Goal: Transaction & Acquisition: Purchase product/service

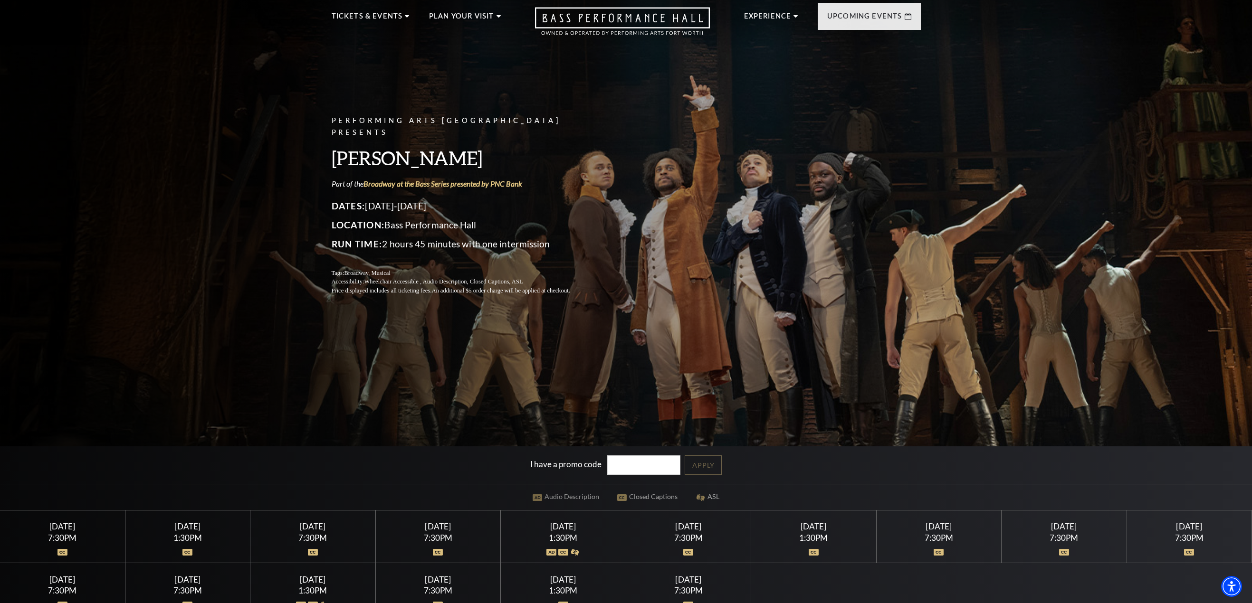
scroll to position [190, 0]
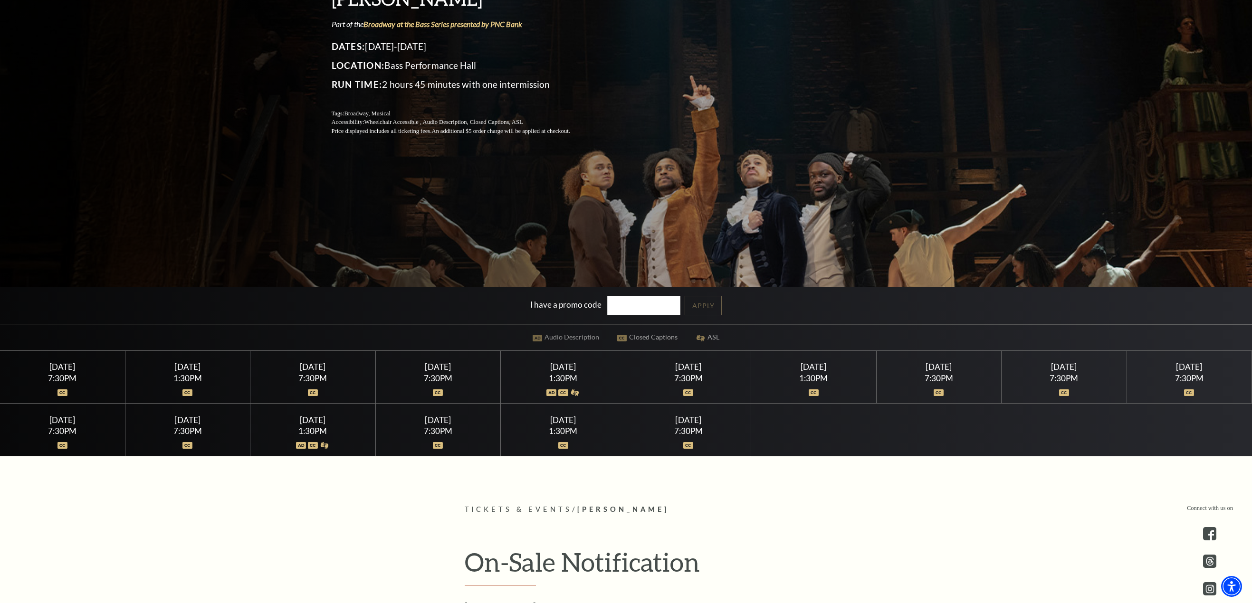
click at [53, 390] on div at bounding box center [62, 386] width 102 height 9
click at [178, 384] on div at bounding box center [187, 386] width 102 height 9
click at [185, 447] on img at bounding box center [187, 445] width 10 height 7
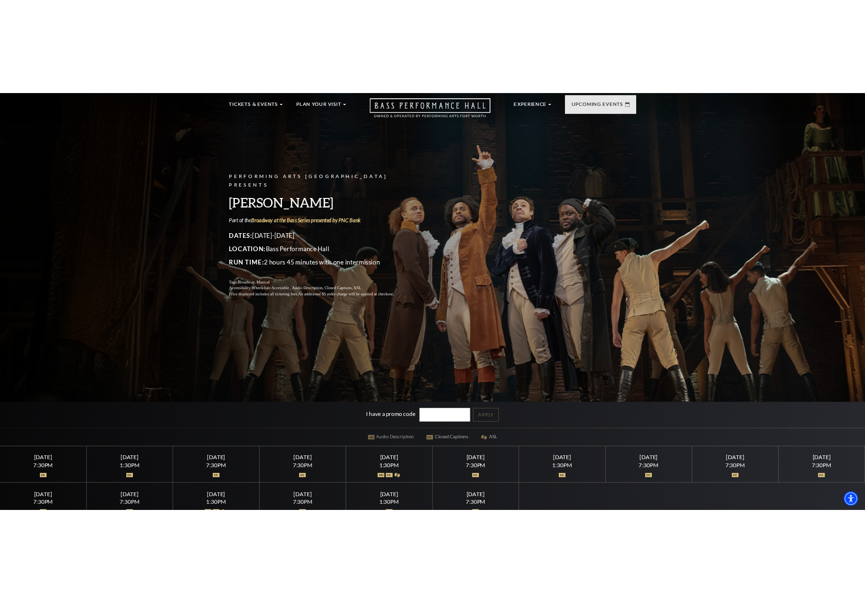
scroll to position [0, 0]
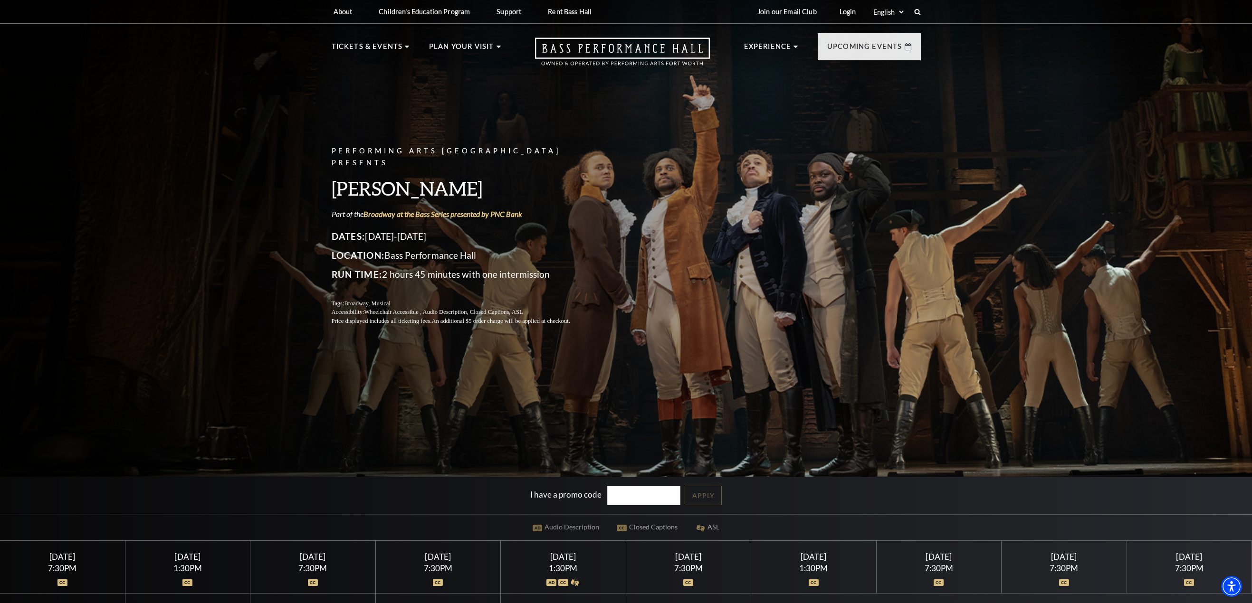
click at [201, 157] on div "Performing Arts Fort Worth Presents Hamilton Part of the Broadway at the Bass S…" at bounding box center [626, 320] width 1252 height 652
click at [485, 213] on p "Part of the Broadway at the Bass Series presented by PNC Bank" at bounding box center [462, 214] width 261 height 10
click at [485, 209] on link "Broadway at the Bass Series presented by PNC Bank" at bounding box center [442, 213] width 159 height 9
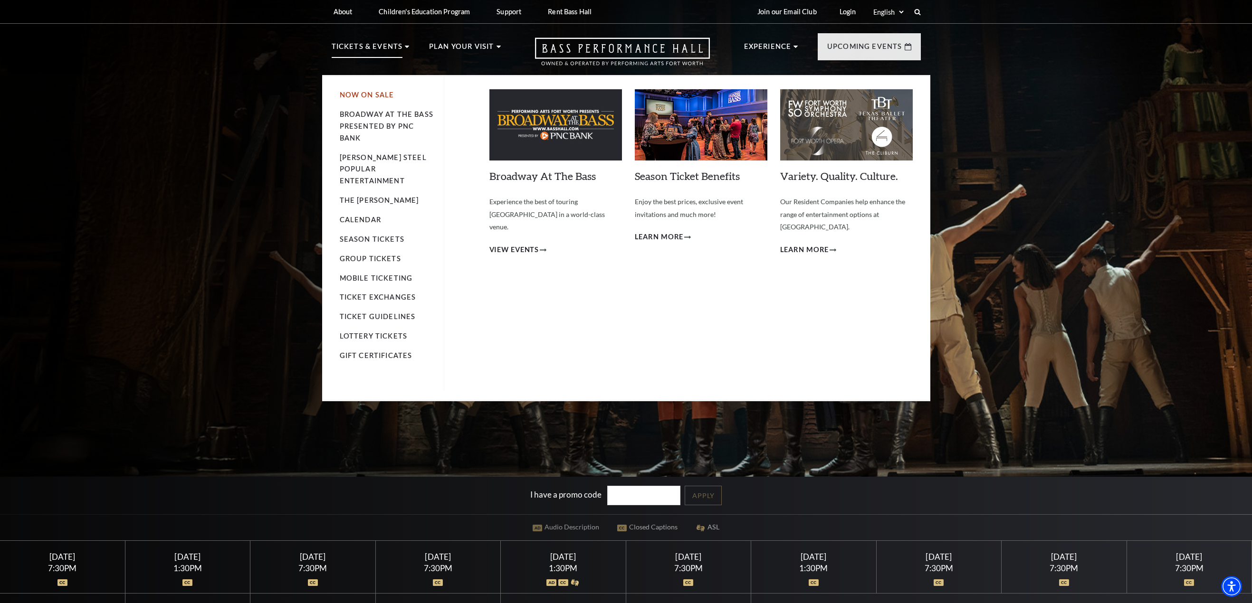
click at [378, 93] on link "Now On Sale" at bounding box center [367, 95] width 55 height 8
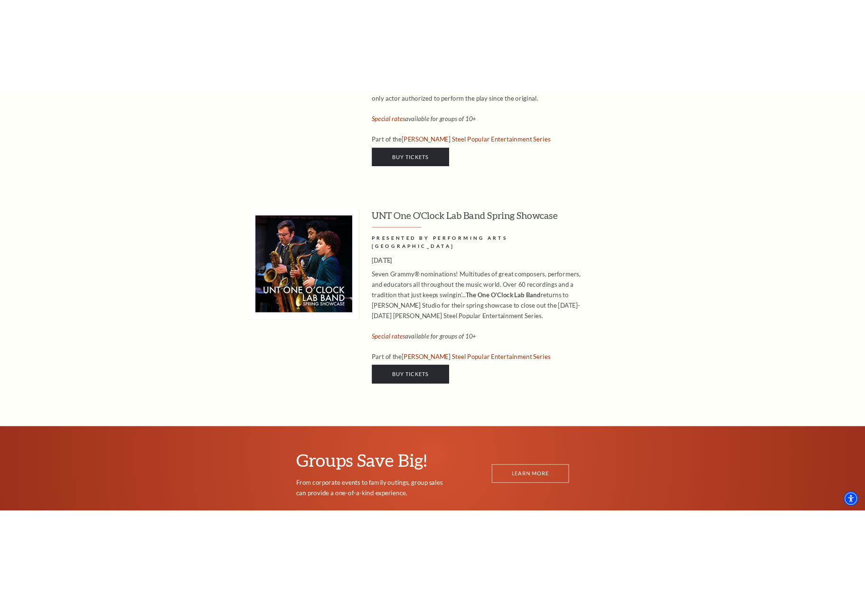
scroll to position [5082, 0]
